Goal: Information Seeking & Learning: Learn about a topic

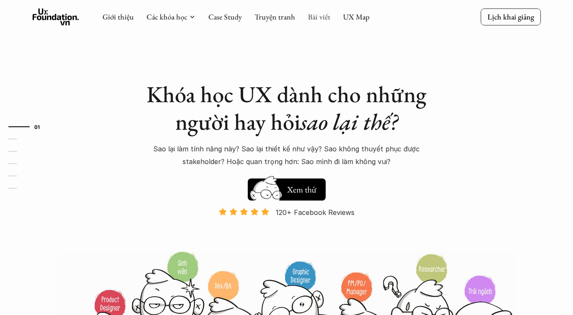
click at [314, 16] on link "Bài viết" at bounding box center [319, 17] width 22 height 10
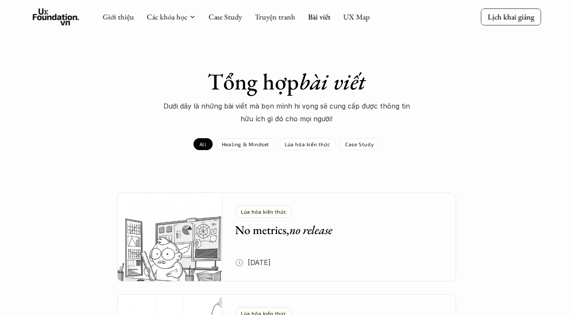
click at [355, 11] on div "Giới thiệu Các khóa học Case Study Truyện tranh Bài viết UX Map" at bounding box center [235, 16] width 267 height 17
click at [353, 14] on link "UX Map" at bounding box center [356, 17] width 27 height 10
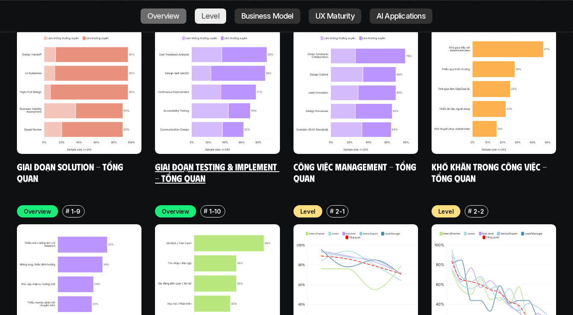
scroll to position [2679, 0]
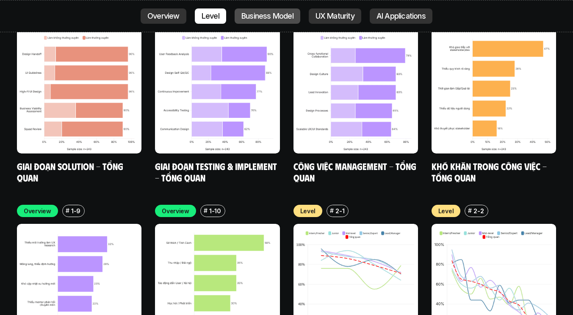
click at [287, 12] on p "Business Model" at bounding box center [267, 16] width 52 height 8
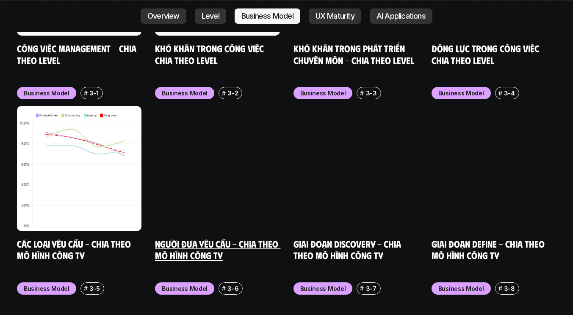
scroll to position [3389, 0]
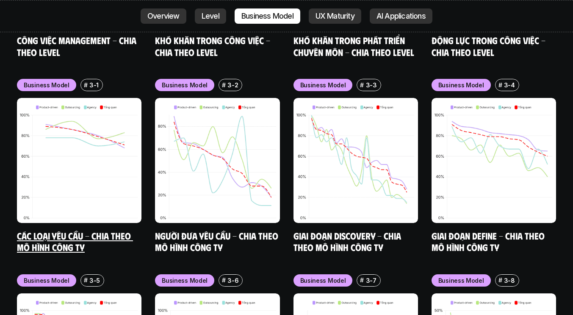
drag, startPoint x: 69, startPoint y: 198, endPoint x: 48, endPoint y: 191, distance: 22.6
click at [48, 230] on link "Các loại yêu cầu - Chia theo mô hình công ty" at bounding box center [75, 241] width 116 height 23
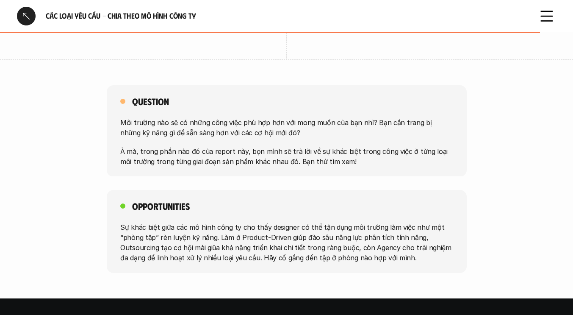
scroll to position [1673, 0]
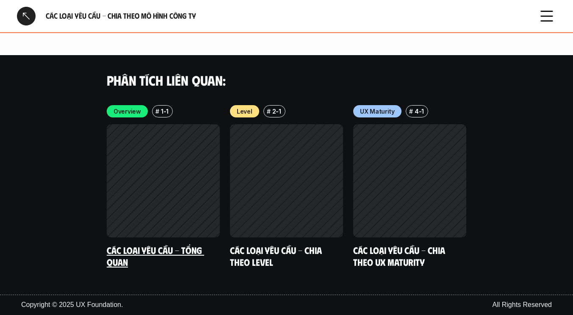
click at [146, 257] on h5 "Các loại yêu cầu - Tổng quan" at bounding box center [163, 255] width 113 height 23
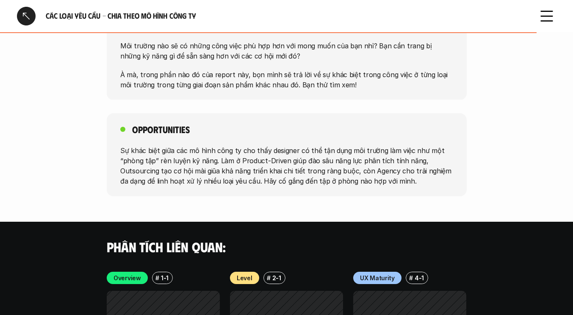
scroll to position [1400, 0]
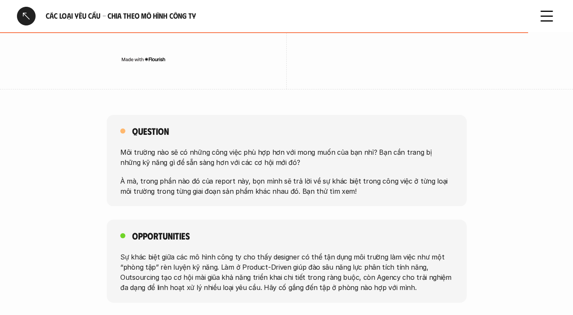
click at [25, 17] on div at bounding box center [26, 16] width 19 height 19
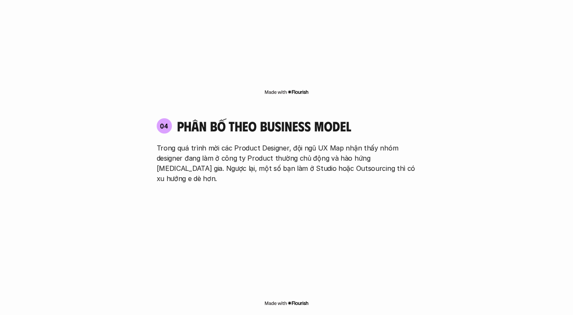
scroll to position [2406, 0]
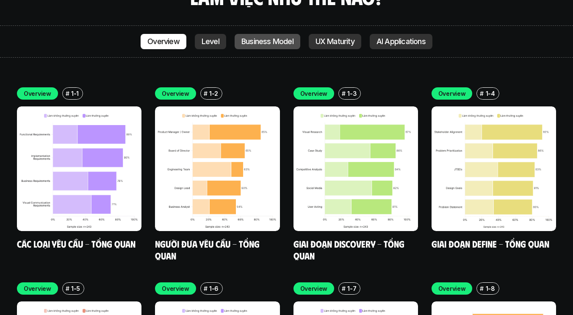
click at [275, 34] on link "Business Model" at bounding box center [268, 41] width 66 height 15
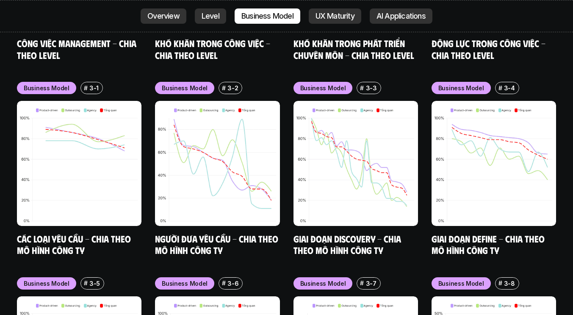
scroll to position [3389, 0]
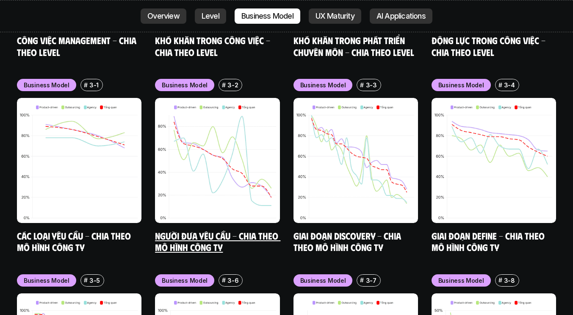
click at [200, 230] on link "Người đưa yêu cầu - Chia theo mô hình công ty" at bounding box center [217, 241] width 125 height 23
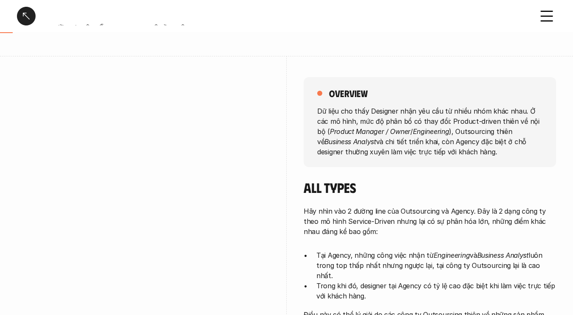
scroll to position [82, 0]
click at [396, 219] on p "Hãy nhìn vào 2 đường line của Outsourcing và Agency. Đây là 2 dạng công ty theo…" at bounding box center [430, 220] width 252 height 30
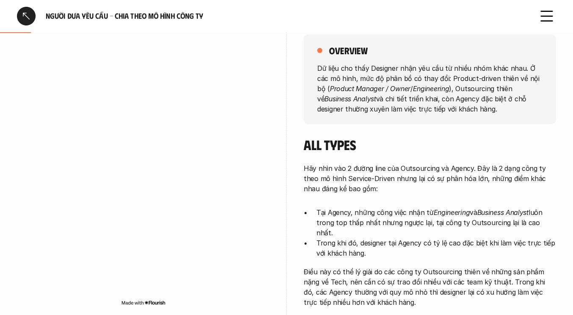
scroll to position [124, 0]
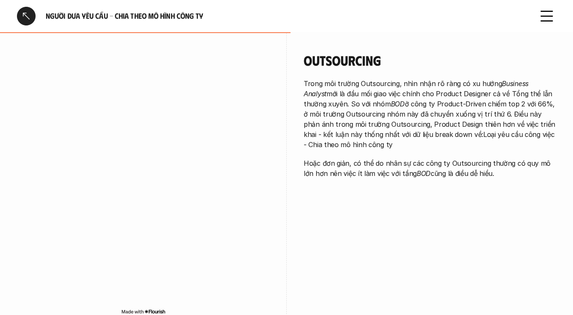
scroll to position [737, 0]
click at [360, 260] on div "Outsourcing Trong môi trường Outsourcing, nhìn nhận rõ ràng có xu hướng Busines…" at bounding box center [286, 185] width 539 height 310
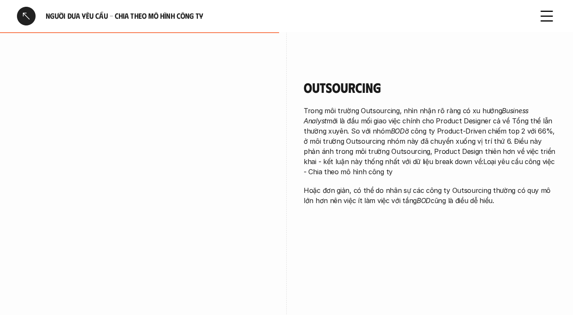
scroll to position [710, 0]
click at [408, 111] on p "Trong môi trường Outsourcing, nhìn nhận rõ ràng có xu hướng Business Analyst mớ…" at bounding box center [430, 140] width 252 height 71
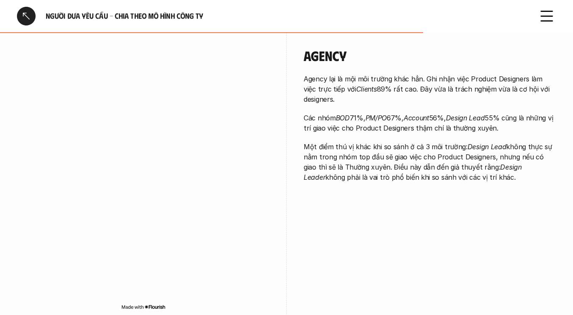
scroll to position [1050, 0]
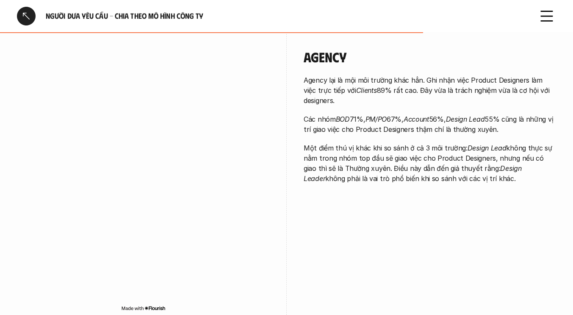
click at [384, 269] on div "Agency Agency lại là mội môi trường khác hẳn. Ghi nhận việc Product Designers l…" at bounding box center [286, 183] width 539 height 310
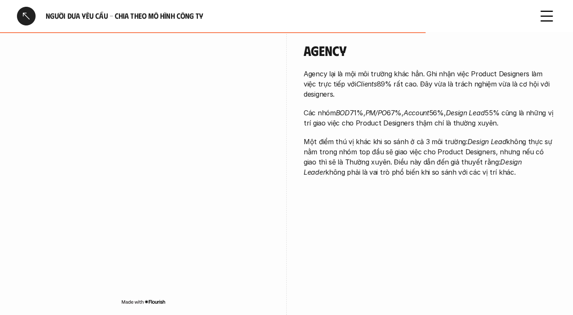
scroll to position [1056, 0]
click at [356, 80] on em "Clients" at bounding box center [366, 84] width 21 height 8
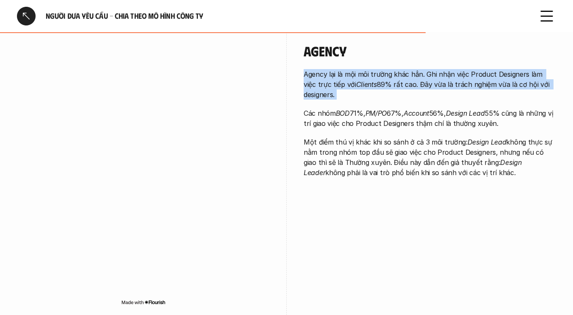
click at [356, 80] on em "Clients" at bounding box center [366, 84] width 21 height 8
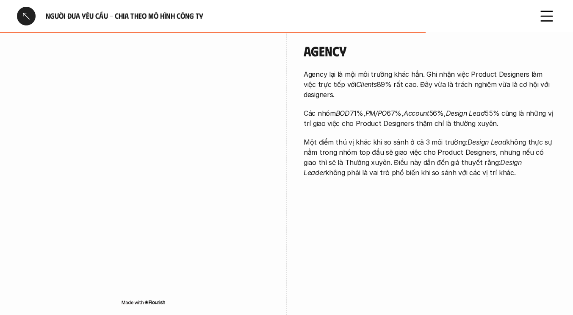
click at [342, 110] on p "Các nhóm BOD 71%, PM/PO 67%, Account 56%, Design Lead 55% cũng là những vị trí …" at bounding box center [430, 118] width 252 height 20
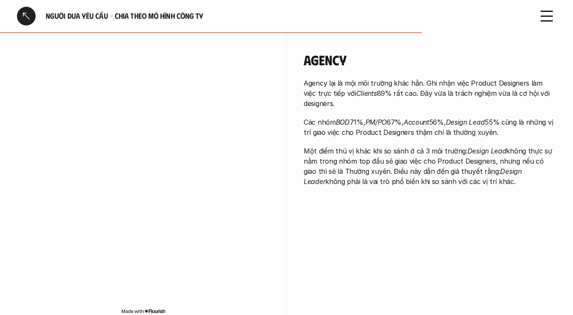
scroll to position [1050, 0]
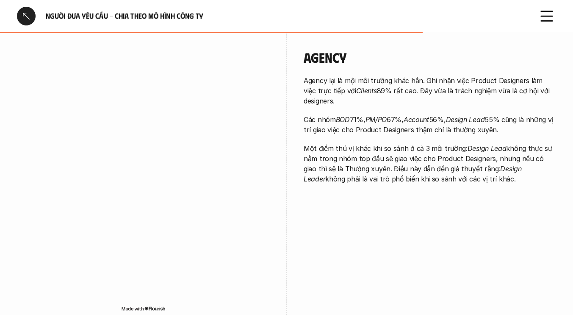
click at [332, 158] on p "Một điểm thú vị khác khi so sánh ở cả 3 môi trường: Design Lead không thực sự n…" at bounding box center [430, 163] width 252 height 41
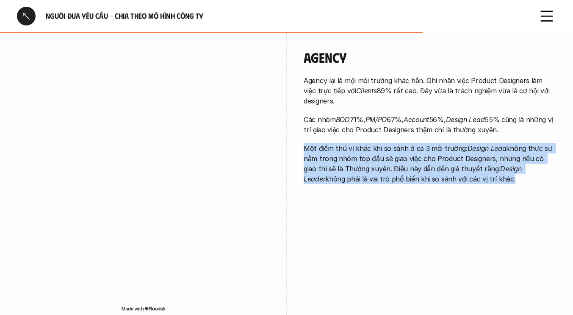
click at [332, 158] on p "Một điểm thú vị khác khi so sánh ở cả 3 môi trường: Design Lead không thực sự n…" at bounding box center [430, 163] width 252 height 41
click at [331, 163] on p "Một điểm thú vị khác khi so sánh ở cả 3 môi trường: Design Lead không thực sự n…" at bounding box center [430, 163] width 252 height 41
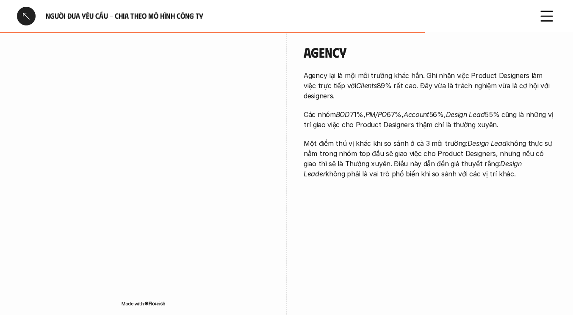
scroll to position [1054, 0]
click at [331, 163] on p "Một điểm thú vị khác khi so sánh ở cả 3 môi trường: Design Lead không thực sự n…" at bounding box center [430, 158] width 252 height 41
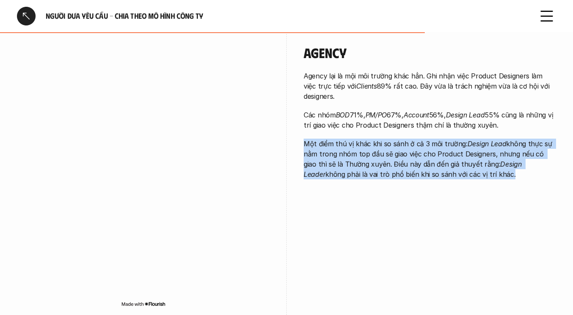
click at [331, 163] on p "Một điểm thú vị khác khi so sánh ở cả 3 môi trường: Design Lead không thực sự n…" at bounding box center [430, 158] width 252 height 41
click at [331, 165] on p "Một điểm thú vị khác khi so sánh ở cả 3 môi trường: Design Lead không thực sự n…" at bounding box center [430, 158] width 252 height 41
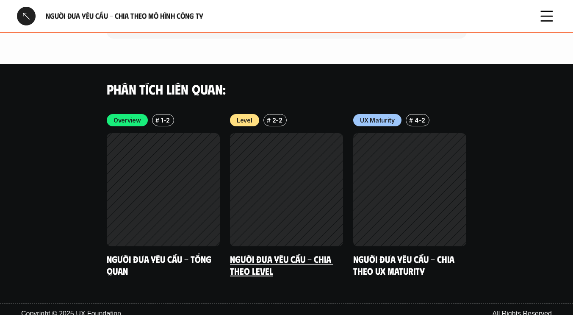
scroll to position [1503, 0]
click at [31, 21] on div at bounding box center [26, 16] width 19 height 19
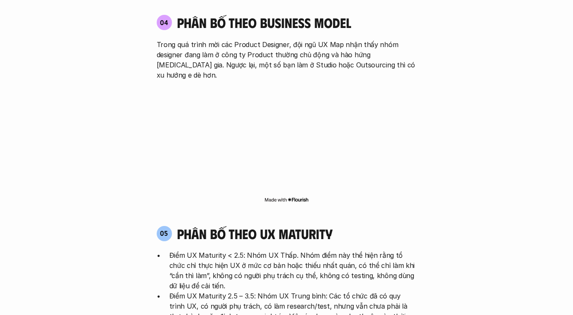
scroll to position [2406, 0]
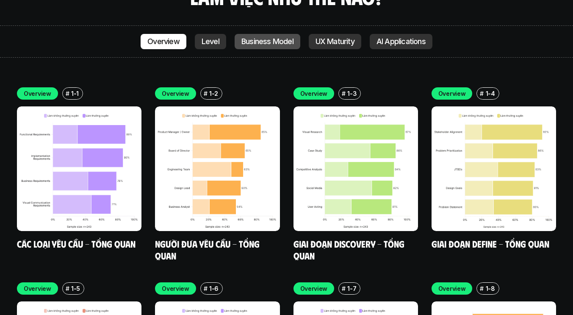
click at [255, 34] on link "Business Model" at bounding box center [268, 41] width 66 height 15
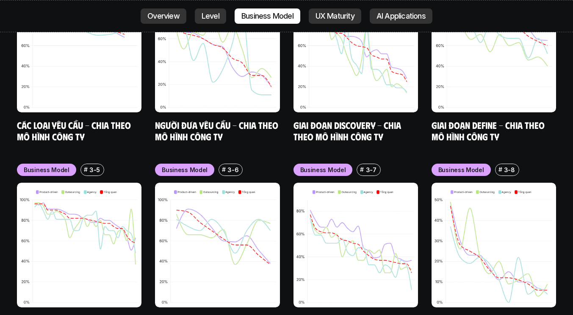
scroll to position [3502, 0]
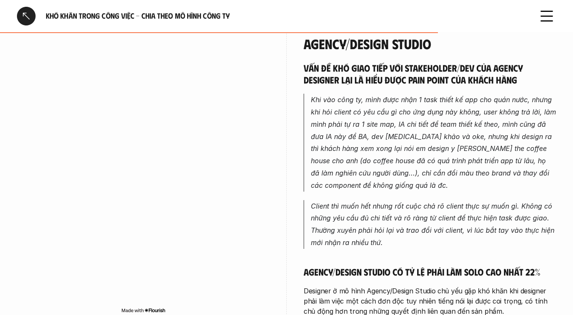
scroll to position [1857, 0]
click at [344, 115] on em "Khi vào công ty, mình được nhận 1 task thiết kế app cho quán nước, nhưng khi hỏ…" at bounding box center [434, 143] width 247 height 94
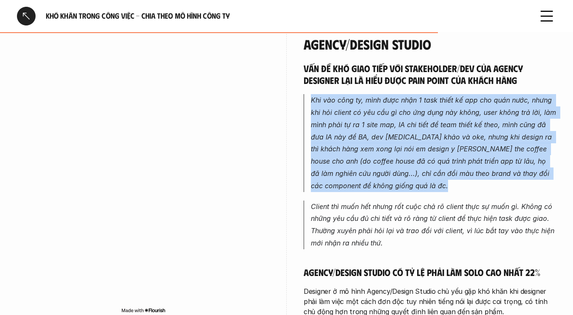
click at [344, 115] on em "Khi vào công ty, mình được nhận 1 task thiết kế app cho quán nước, nhưng khi hỏ…" at bounding box center [434, 143] width 247 height 94
click at [343, 161] on em "Khi vào công ty, mình được nhận 1 task thiết kế app cho quán nước, nhưng khi hỏ…" at bounding box center [434, 143] width 247 height 94
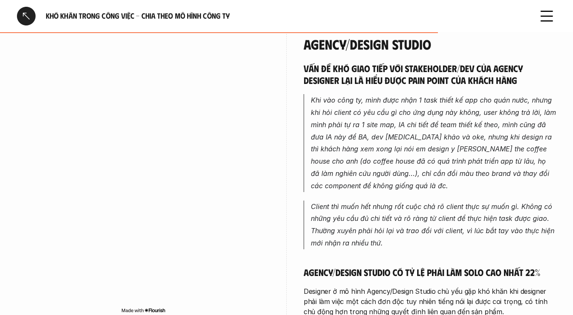
click at [347, 131] on p "Khi vào công ty, mình được nhận 1 task thiết kế app cho quán nước, nhưng khi hỏ…" at bounding box center [433, 142] width 245 height 97
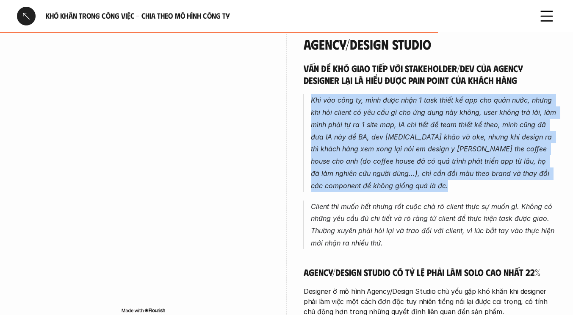
click at [347, 131] on p "Khi vào công ty, mình được nhận 1 task thiết kế app cho quán nước, nhưng khi hỏ…" at bounding box center [433, 142] width 245 height 97
click at [347, 143] on p "Khi vào công ty, mình được nhận 1 task thiết kế app cho quán nước, nhưng khi hỏ…" at bounding box center [433, 142] width 245 height 97
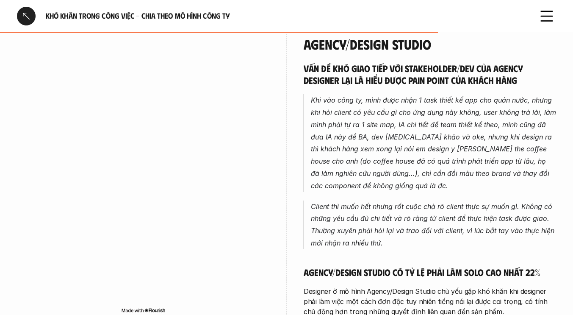
click at [363, 167] on em "Khi vào công ty, mình được nhận 1 task thiết kế app cho quán nước, nhưng khi hỏ…" at bounding box center [434, 143] width 247 height 94
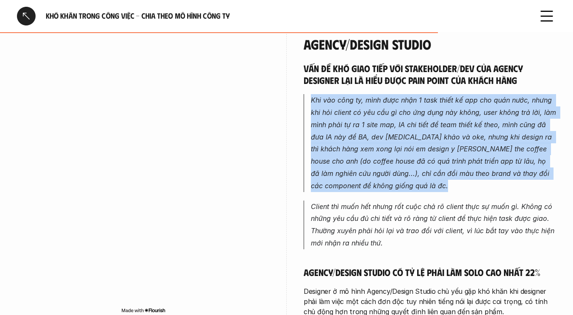
click at [363, 167] on em "Khi vào công ty, mình được nhận 1 task thiết kế app cho quán nước, nhưng khi hỏ…" at bounding box center [434, 143] width 247 height 94
click at [363, 176] on em "Khi vào công ty, mình được nhận 1 task thiết kế app cho quán nước, nhưng khi hỏ…" at bounding box center [434, 143] width 247 height 94
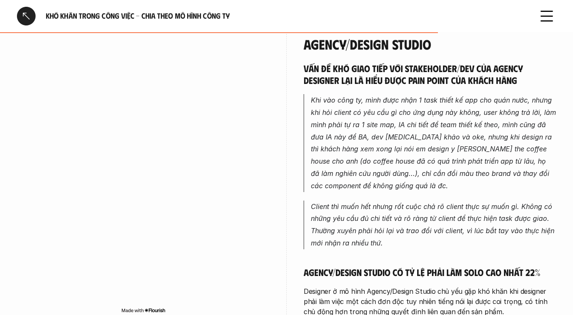
click at [363, 200] on p "Client thì muốn hết nhưng rốt cuộc chả rõ client thực sự muốn gì. Không có nhữn…" at bounding box center [433, 224] width 245 height 49
click at [363, 202] on em "Client thì muốn hết nhưng rốt cuộc chả rõ client thực sự muốn gì. Không có nhữn…" at bounding box center [434, 224] width 246 height 45
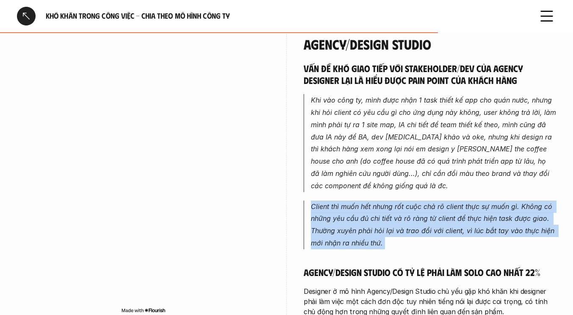
click at [363, 202] on em "Client thì muốn hết nhưng rốt cuộc chả rõ client thực sự muốn gì. Không có nhữn…" at bounding box center [434, 224] width 246 height 45
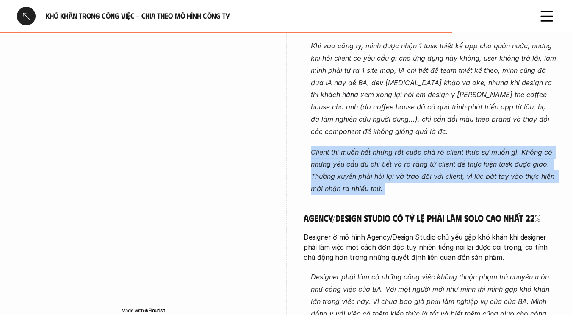
scroll to position [1915, 0]
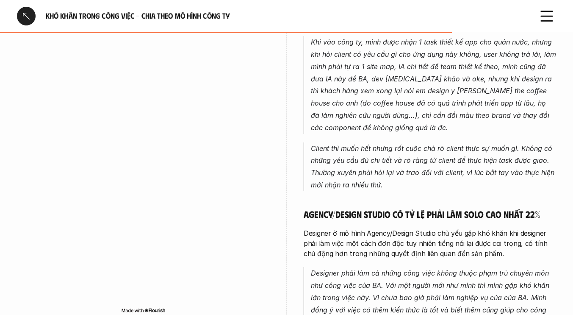
click at [365, 213] on div "Vấn đề khó giao tiếp với stakeholder/dev của Agency Designer lại là hiểu được p…" at bounding box center [430, 231] width 252 height 455
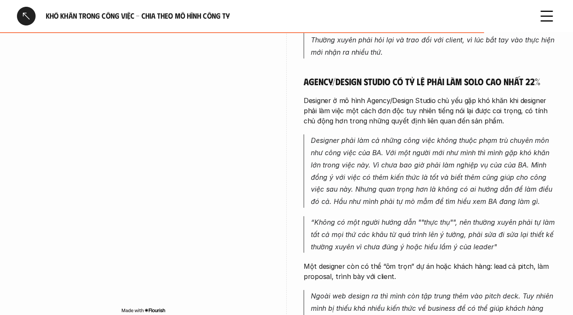
scroll to position [2067, 0]
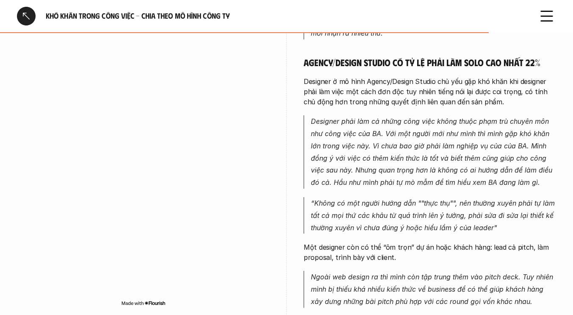
click at [346, 102] on div "Vấn đề khó giao tiếp với stakeholder/dev của Agency Designer lại là hiểu được p…" at bounding box center [430, 80] width 252 height 455
click at [346, 117] on em "Designer phải làm cả những công việc không thuộc phạm trù chuyên môn như công v…" at bounding box center [433, 151] width 244 height 69
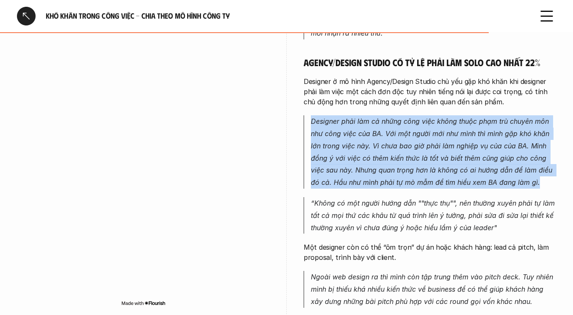
click at [346, 117] on em "Designer phải làm cả những công việc không thuộc phạm trù chuyên môn như công v…" at bounding box center [433, 151] width 244 height 69
click at [349, 141] on p "Designer phải làm cả những công việc không thuộc phạm trù chuyên môn như công v…" at bounding box center [433, 151] width 245 height 73
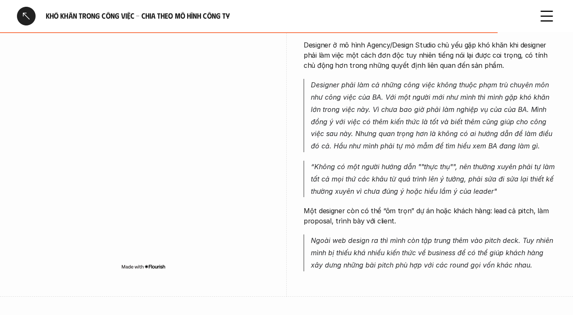
scroll to position [2104, 0]
click at [349, 172] on em "“Không có một người hướng dẫn ""thực thụ"", nên thường xuyên phải tự làm tất cả…" at bounding box center [434, 178] width 246 height 33
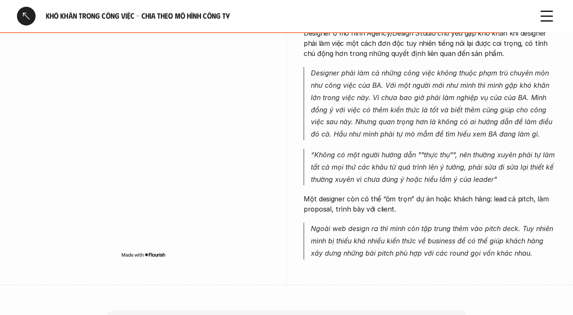
scroll to position [2119, 0]
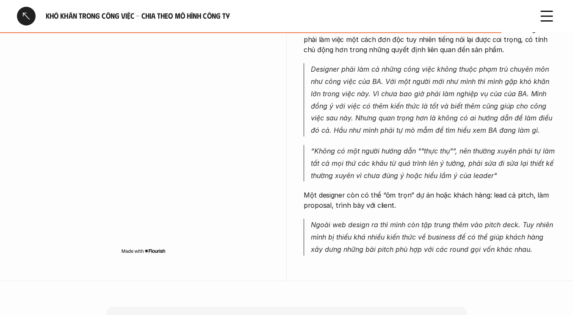
click at [348, 195] on p "Một designer còn có thể “ôm trọn” dự án hoặc khách hàng: lead cả pitch, làm pro…" at bounding box center [430, 200] width 252 height 20
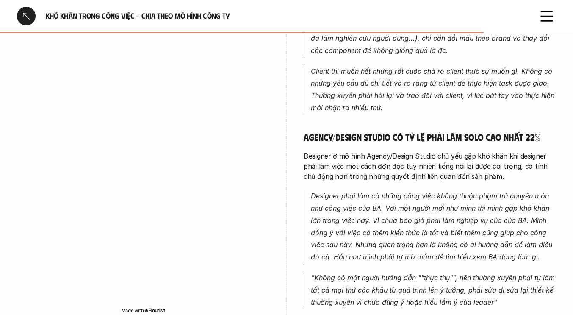
scroll to position [1992, 0]
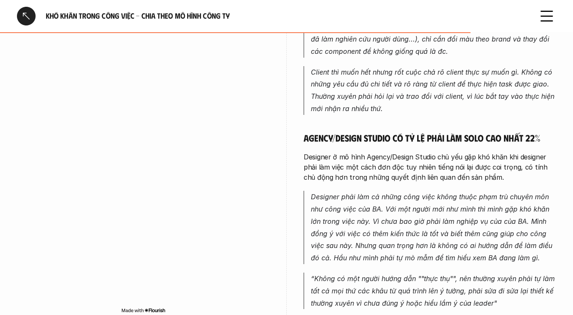
click at [27, 14] on div at bounding box center [26, 16] width 19 height 19
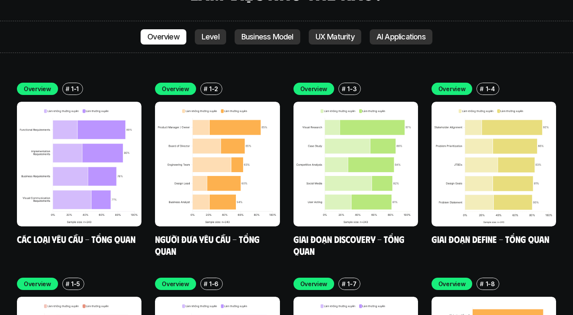
scroll to position [2421, 0]
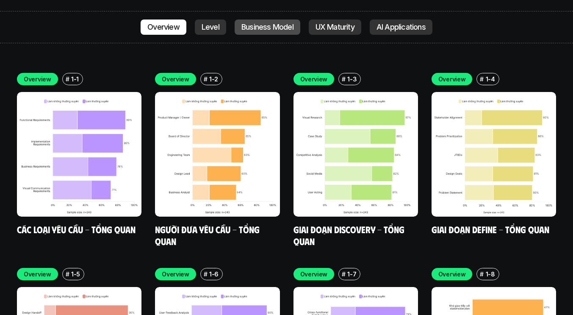
click at [252, 23] on p "Business Model" at bounding box center [267, 27] width 52 height 8
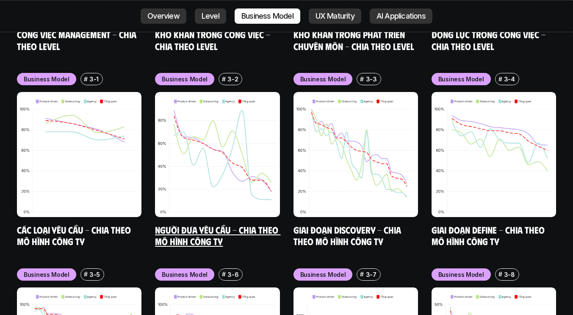
scroll to position [3396, 0]
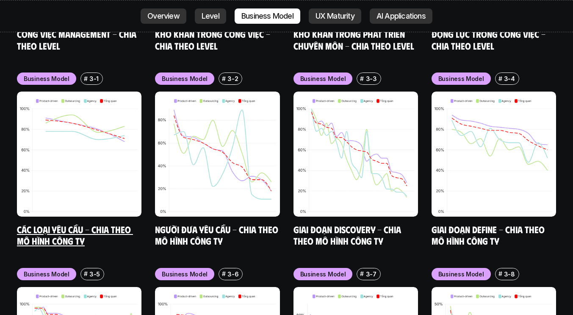
click at [50, 74] on p "Business Model" at bounding box center [47, 78] width 46 height 9
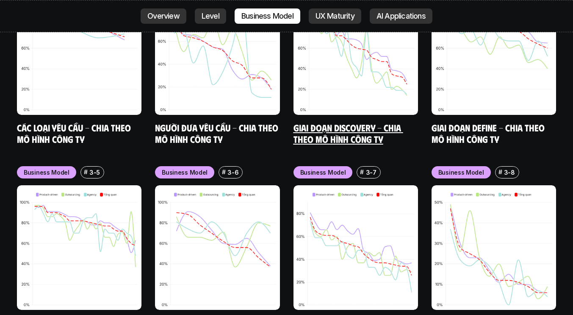
scroll to position [3498, 0]
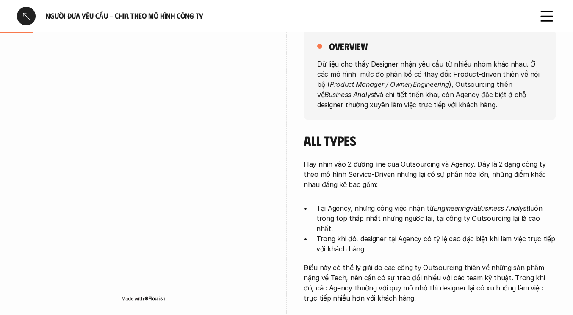
scroll to position [158, 0]
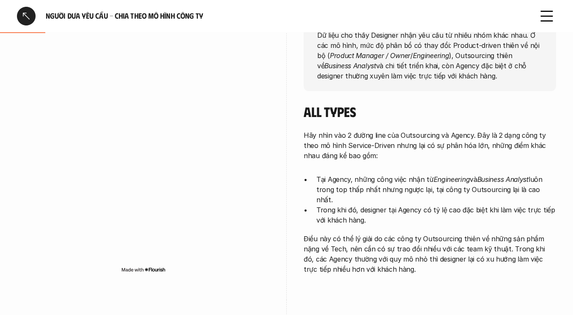
click at [308, 233] on p "Điều này có thể lý giải do các công ty Outsourcing thiên về những sản phẩm nặng…" at bounding box center [430, 253] width 252 height 41
click at [361, 180] on p "Tại Agency, những công việc nhận từ Engineering và Business Analyst luôn trong …" at bounding box center [436, 189] width 240 height 30
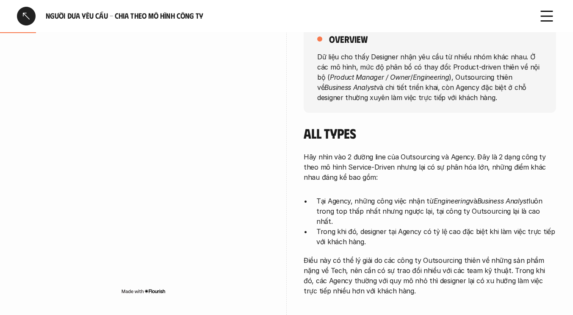
scroll to position [136, 0]
click at [410, 153] on p "Hãy nhìn vào 2 đường line của Outsourcing và Agency. Đây là 2 dạng công ty theo…" at bounding box center [430, 166] width 252 height 30
click at [339, 185] on div "Hãy nhìn vào 2 đường line của Outsourcing và Agency. Đây là 2 dạng công ty theo…" at bounding box center [430, 223] width 252 height 144
click at [343, 238] on div "Hãy nhìn vào 2 đường line của Outsourcing và Agency. Đây là 2 dạng công ty theo…" at bounding box center [430, 223] width 252 height 144
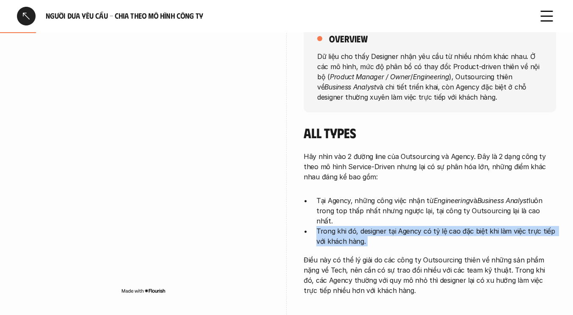
click at [343, 238] on div "Hãy nhìn vào 2 đường line của Outsourcing và Agency. Đây là 2 dạng công ty theo…" at bounding box center [430, 223] width 252 height 144
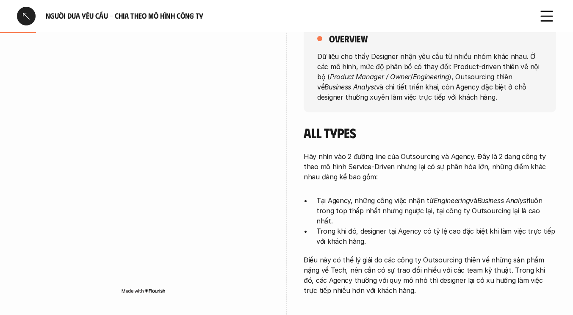
click at [339, 267] on p "Điều này có thể lý giải do các công ty Outsourcing thiên về những sản phẩm nặng…" at bounding box center [430, 275] width 252 height 41
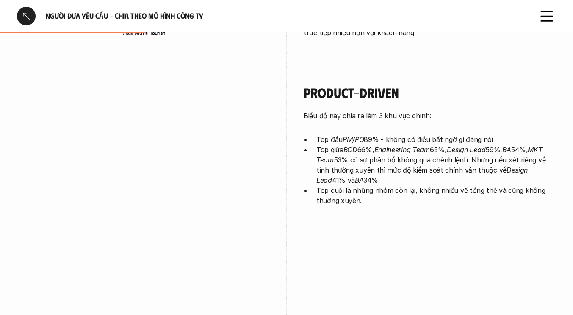
scroll to position [394, 0]
click at [408, 110] on p "Biểu đồ này chia ra làm 3 khu vực chính:" at bounding box center [430, 115] width 252 height 10
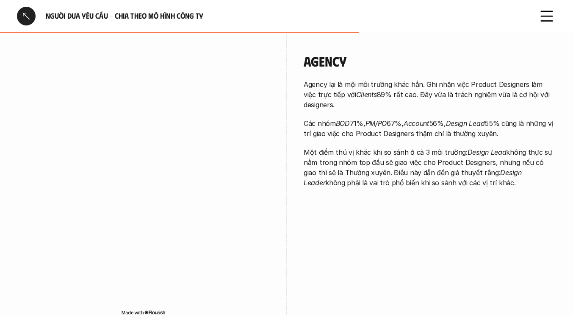
scroll to position [1118, 0]
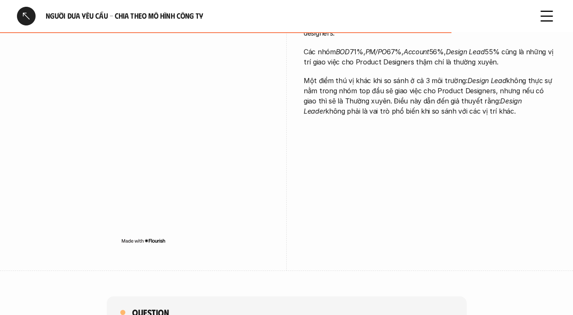
click at [19, 13] on div at bounding box center [26, 16] width 19 height 19
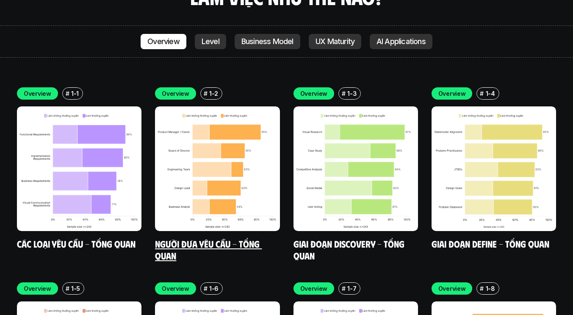
scroll to position [2420, 0]
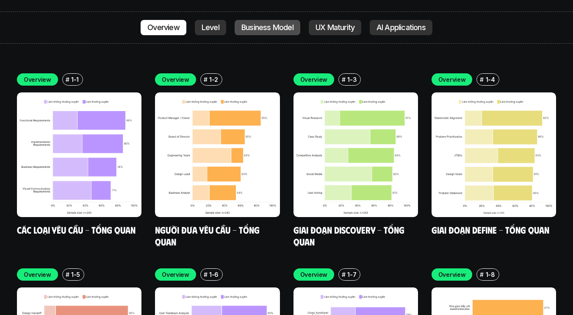
click at [249, 23] on p "Business Model" at bounding box center [267, 27] width 52 height 8
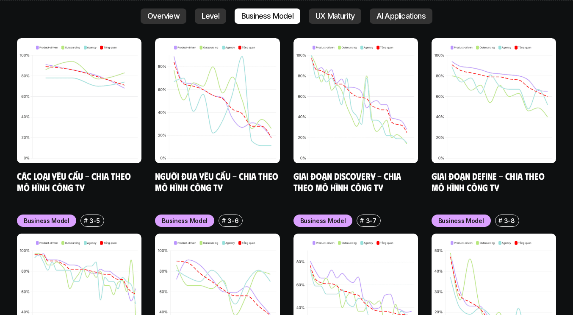
scroll to position [3419, 0]
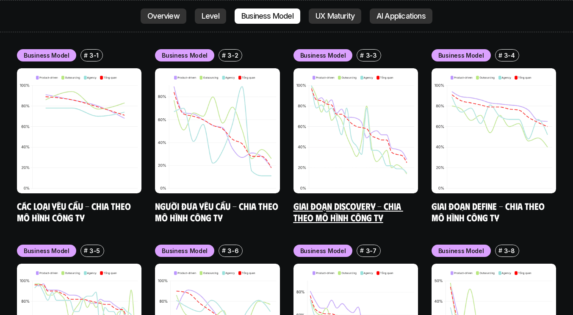
click at [339, 200] on link "Giai đoạn Discovery - Chia theo mô hình công ty" at bounding box center [348, 211] width 110 height 23
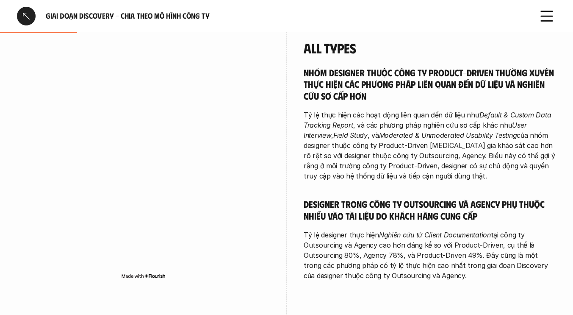
scroll to position [257, 0]
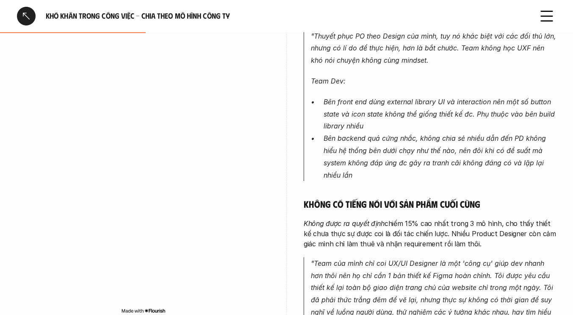
scroll to position [652, 0]
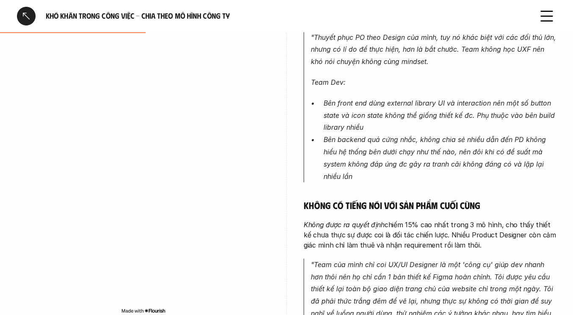
click at [383, 109] on p "Bên front end dùng external library UI và interaction nên một số button state v…" at bounding box center [440, 115] width 232 height 36
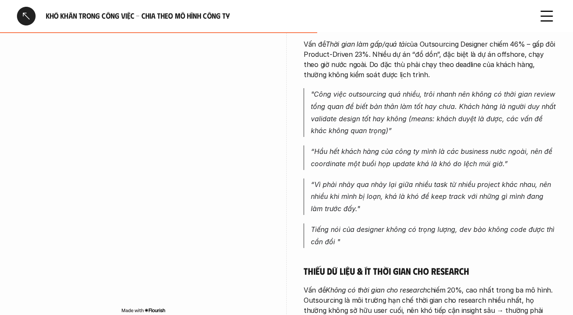
scroll to position [1360, 0]
click at [367, 194] on p "“Vì phải nhảy qua nhảy lại giữa nhiều task từ nhiều project khác nhau, nên nhiề…" at bounding box center [433, 196] width 245 height 36
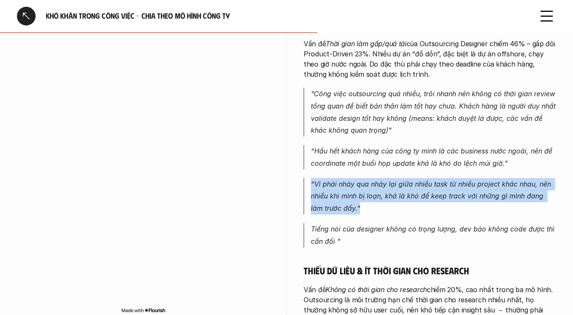
click at [367, 194] on p "“Vì phải nhảy qua nhảy lại giữa nhiều task từ nhiều project khác nhau, nên nhiề…" at bounding box center [433, 196] width 245 height 36
click at [363, 202] on p "“Vì phải nhảy qua nhảy lại giữa nhiều task từ nhiều project khác nhau, nên nhiề…" at bounding box center [433, 196] width 245 height 36
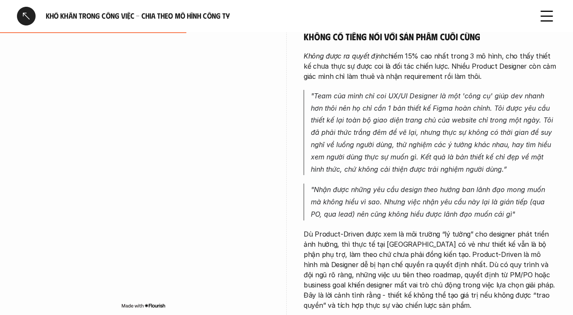
scroll to position [821, 0]
click at [367, 96] on em ""Team của mình chỉ coi UX/UI Designer là một 'công cụ' giúp dev nhanh hơn thôi …" at bounding box center [433, 132] width 244 height 82
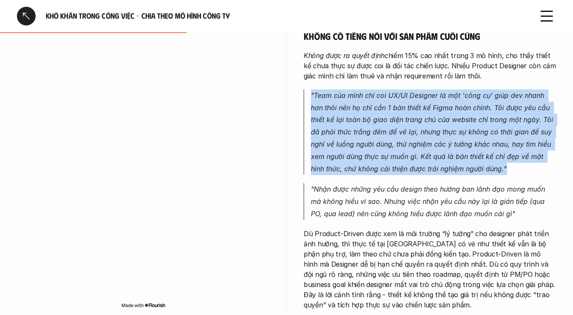
click at [367, 96] on em ""Team của mình chỉ coi UX/UI Designer là một 'công cụ' giúp dev nhanh hơn thôi …" at bounding box center [433, 132] width 244 height 82
click at [365, 110] on em ""Team của mình chỉ coi UX/UI Designer là một 'công cụ' giúp dev nhanh hơn thôi …" at bounding box center [433, 132] width 244 height 82
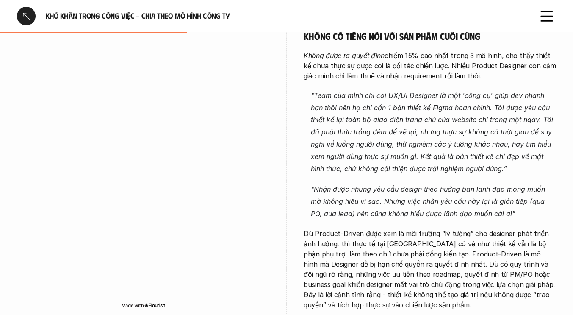
click at [368, 94] on em ""Team của mình chỉ coi UX/UI Designer là một 'công cụ' giúp dev nhanh hơn thôi …" at bounding box center [433, 132] width 244 height 82
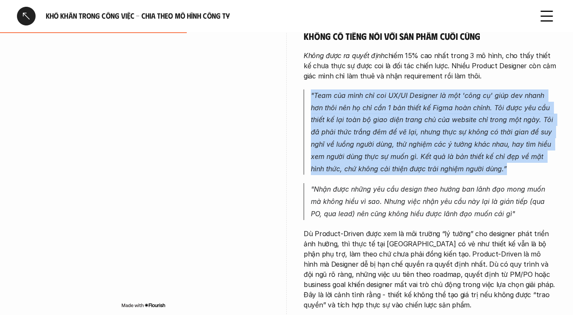
click at [368, 94] on em ""Team của mình chỉ coi UX/UI Designer là một 'công cụ' giúp dev nhanh hơn thôi …" at bounding box center [433, 132] width 244 height 82
click at [366, 108] on em ""Team của mình chỉ coi UX/UI Designer là một 'công cụ' giúp dev nhanh hơn thôi …" at bounding box center [433, 132] width 244 height 82
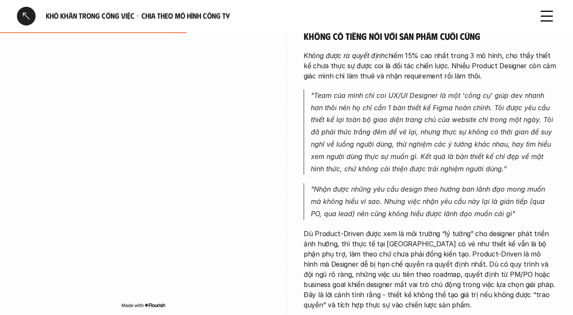
click at [366, 121] on em ""Team của mình chỉ coi UX/UI Designer là một 'công cụ' giúp dev nhanh hơn thôi …" at bounding box center [433, 132] width 244 height 82
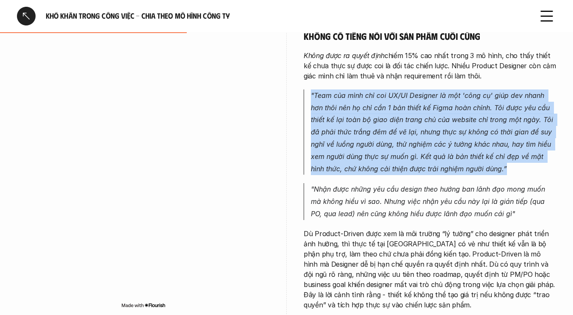
click at [366, 121] on em ""Team của mình chỉ coi UX/UI Designer là một 'công cụ' giúp dev nhanh hơn thôi …" at bounding box center [433, 132] width 244 height 82
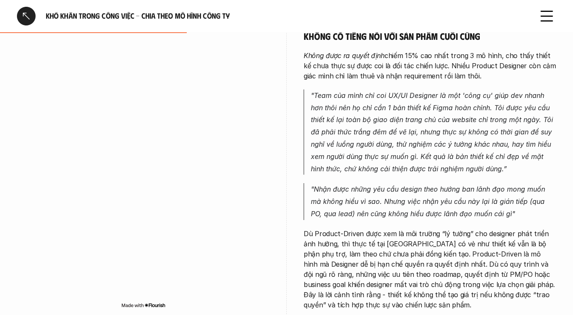
click at [365, 183] on p ""Nhận được những yêu cầu design theo hướng ban lãnh đạo mong muốn mà không hiểu…" at bounding box center [433, 201] width 245 height 36
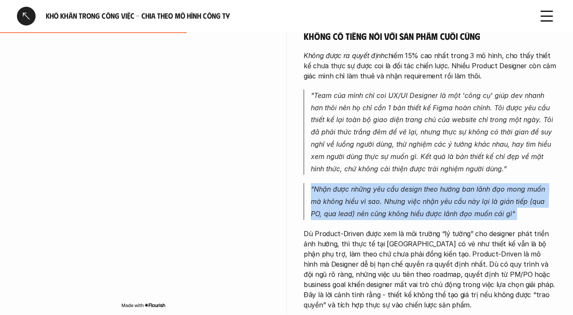
click at [365, 183] on p ""Nhận được những yêu cầu design theo hướng ban lãnh đạo mong muốn mà không hiểu…" at bounding box center [433, 201] width 245 height 36
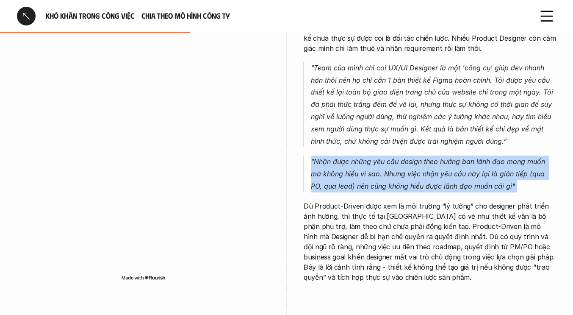
scroll to position [852, 0]
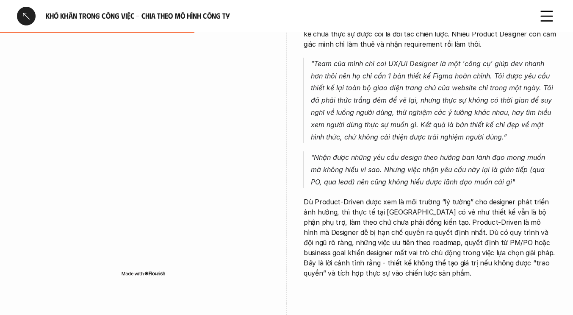
click at [367, 218] on p "Dù Product-Driven được xem là môi trường “lý tưởng” cho designer phát triển ảnh…" at bounding box center [430, 236] width 252 height 81
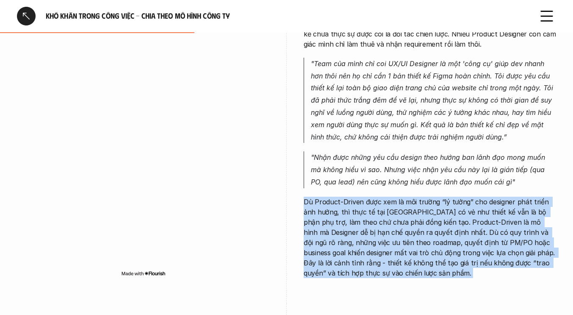
click at [367, 218] on p "Dù Product-Driven được xem là môi trường “lý tưởng” cho designer phát triển ảnh…" at bounding box center [430, 236] width 252 height 81
click at [368, 230] on p "Dù Product-Driven được xem là môi trường “lý tưởng” cho designer phát triển ảnh…" at bounding box center [430, 236] width 252 height 81
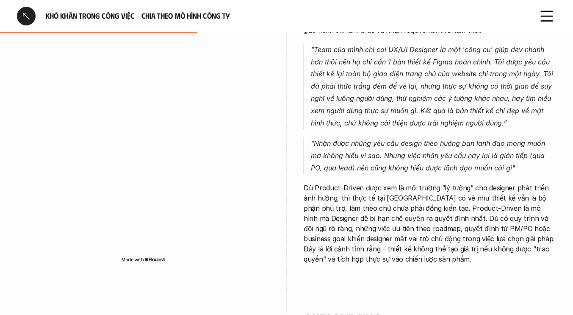
scroll to position [871, 0]
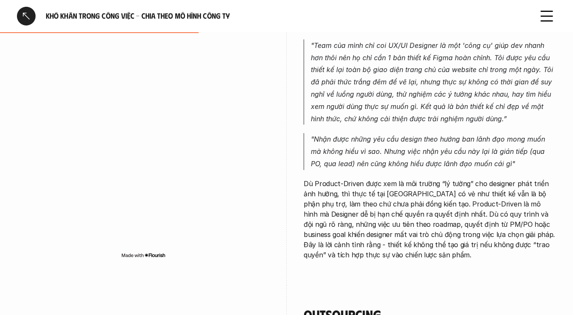
click at [368, 238] on p "Dù Product-Driven được xem là môi trường “lý tưởng” cho designer phát triển ảnh…" at bounding box center [430, 218] width 252 height 81
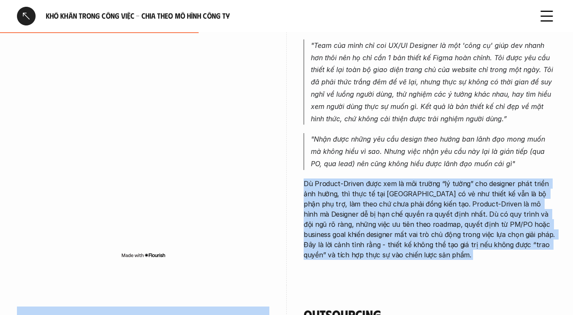
click at [368, 238] on p "Dù Product-Driven được xem là môi trường “lý tưởng” cho designer phát triển ảnh…" at bounding box center [430, 218] width 252 height 81
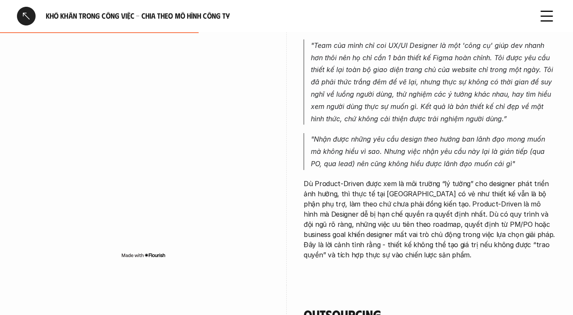
click at [340, 159] on p ""Nhận được những yêu cầu design theo hướng ban lãnh đạo mong muốn mà không hiểu…" at bounding box center [433, 151] width 245 height 36
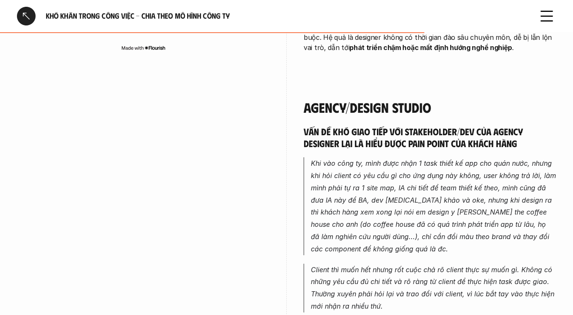
scroll to position [1801, 0]
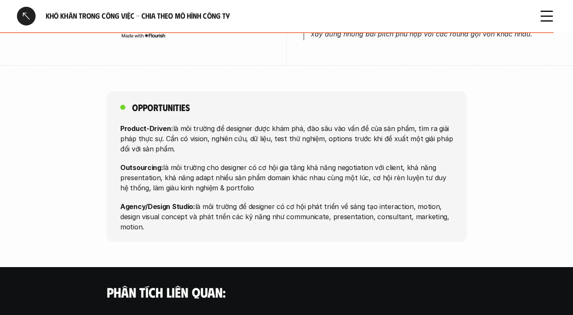
scroll to position [2335, 0]
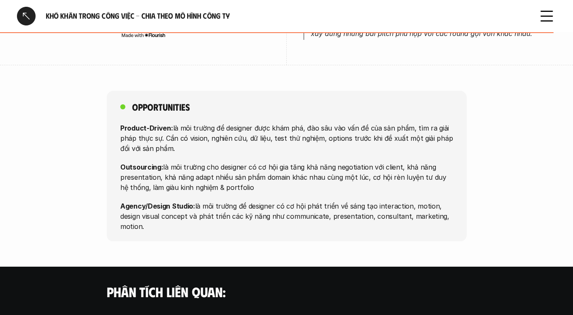
click at [267, 221] on div "Opportunities Product-Driven: là môi trường để designer được khám phá, đào sâu …" at bounding box center [287, 166] width 360 height 151
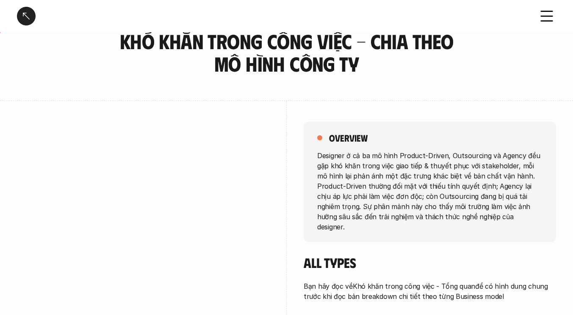
scroll to position [0, 0]
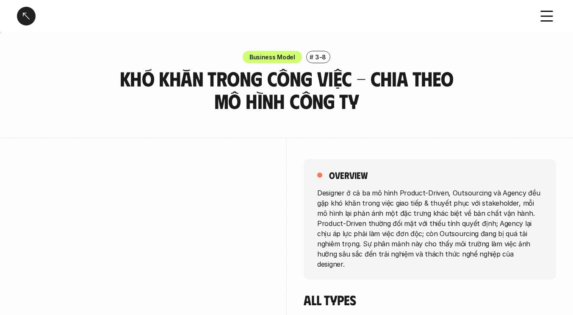
click at [28, 17] on div at bounding box center [26, 16] width 19 height 19
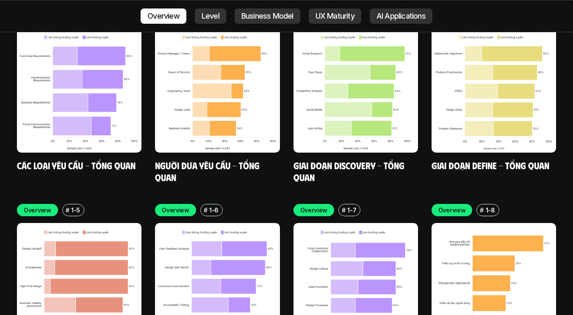
scroll to position [2527, 0]
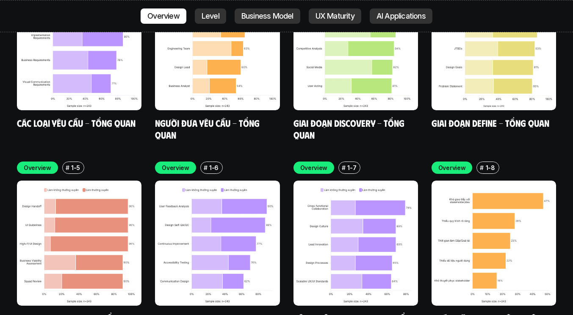
click at [55, 210] on img at bounding box center [79, 242] width 125 height 125
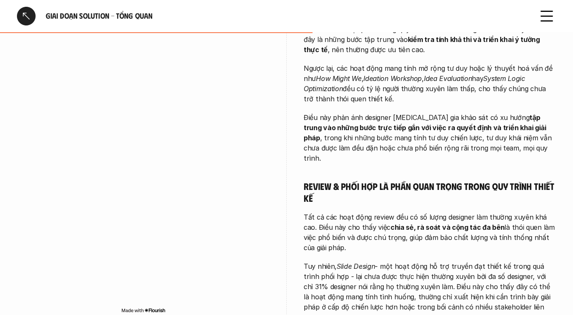
scroll to position [453, 0]
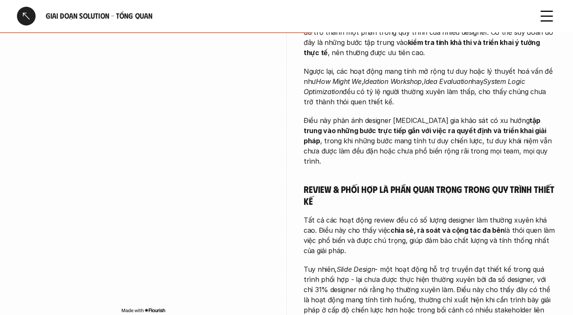
click at [24, 13] on div at bounding box center [26, 16] width 19 height 19
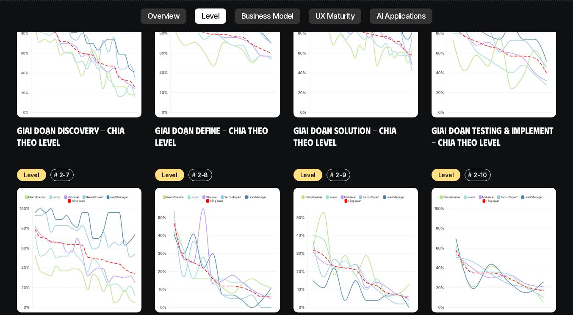
scroll to position [3105, 0]
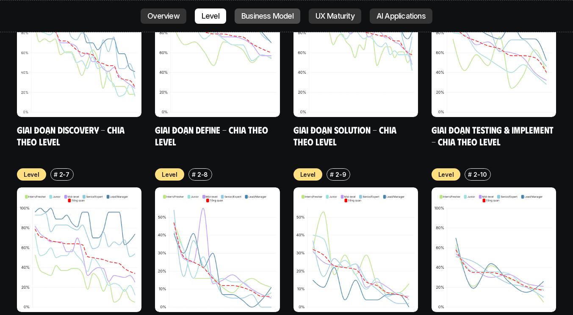
click at [241, 17] on p "Business Model" at bounding box center [267, 16] width 52 height 8
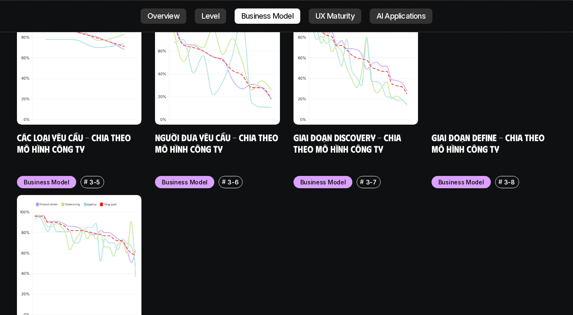
scroll to position [3517, 0]
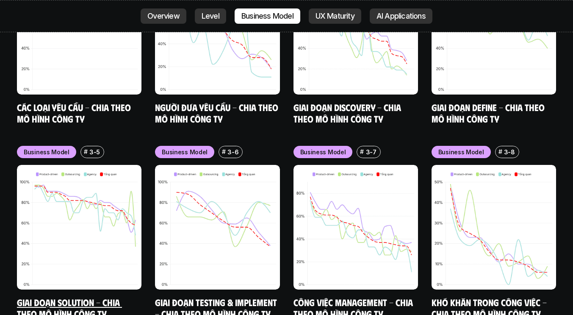
click at [44, 218] on img at bounding box center [79, 227] width 125 height 125
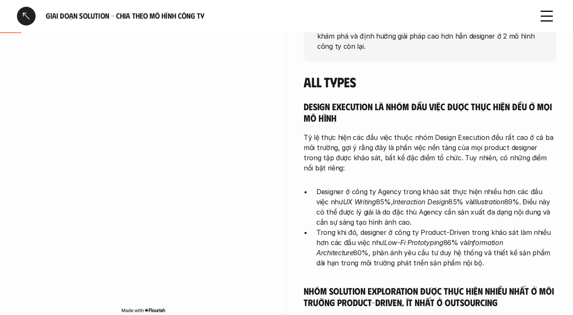
scroll to position [209, 0]
